Goal: Task Accomplishment & Management: Manage account settings

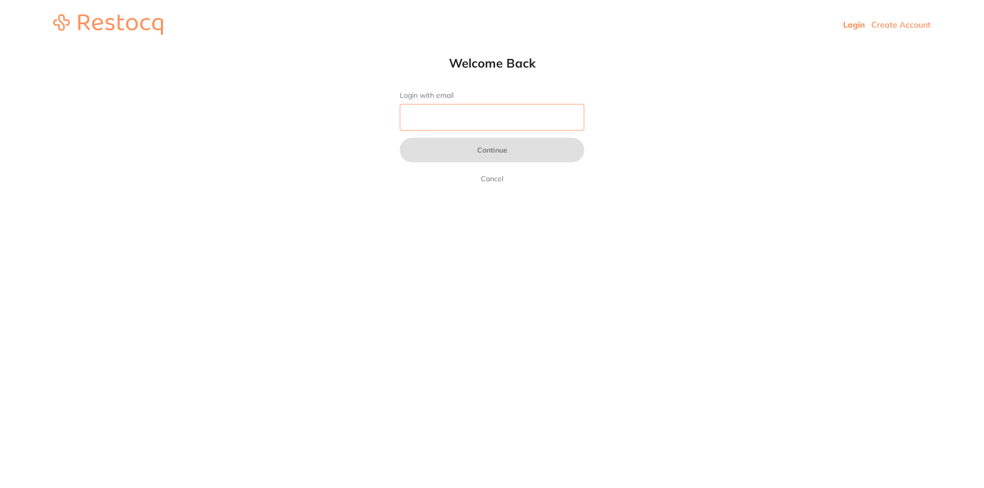
click at [505, 119] on input "Login with email" at bounding box center [492, 117] width 184 height 27
type input "kaity@dentalhc.com.au"
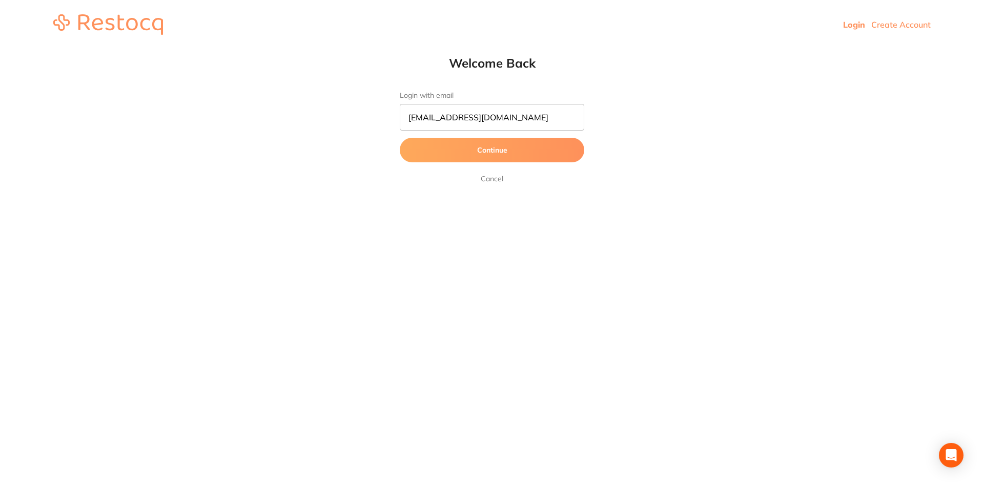
click at [513, 137] on form "Login with email kaity@dentalhc.com.au Continue Cancel" at bounding box center [492, 138] width 184 height 94
click at [507, 145] on button "Continue" at bounding box center [492, 150] width 184 height 25
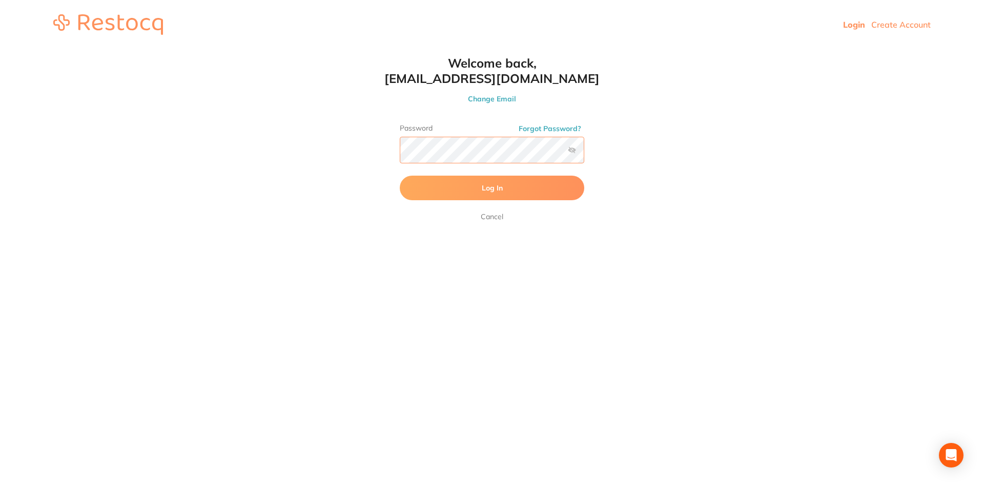
click at [400, 176] on button "Log In" at bounding box center [492, 188] width 184 height 25
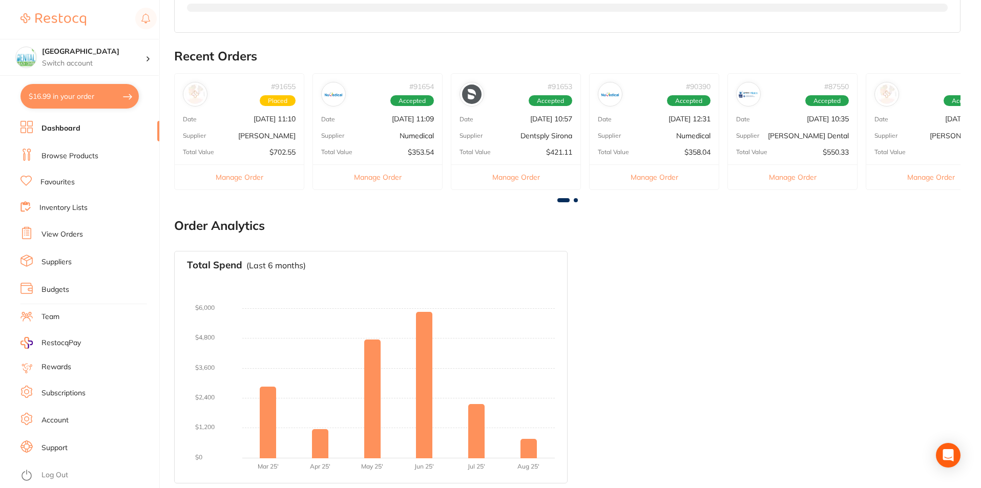
scroll to position [311, 0]
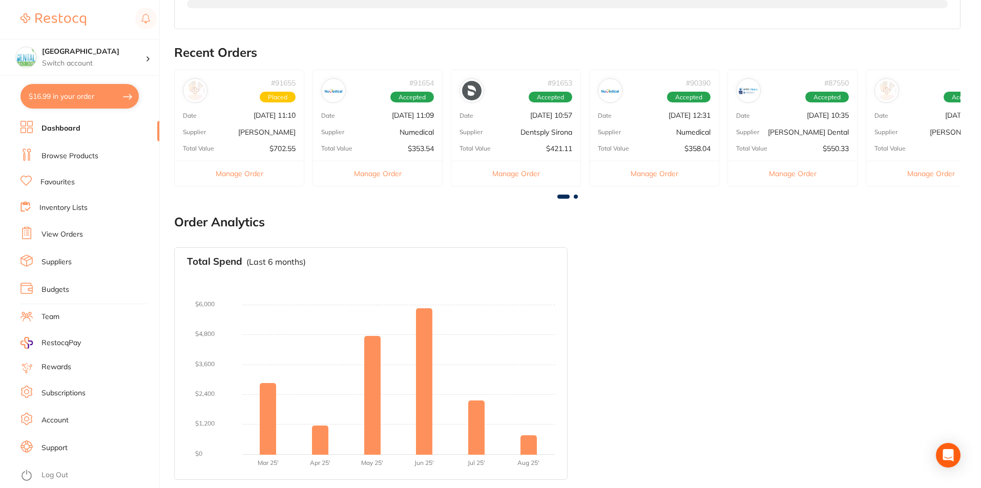
click at [50, 461] on ul "Dashboard Browse Products Favourites Inventory Lists View Orders Suppliers Budg…" at bounding box center [89, 304] width 139 height 367
click at [51, 475] on link "Log Out" at bounding box center [54, 475] width 27 height 10
